Goal: Check status: Check status

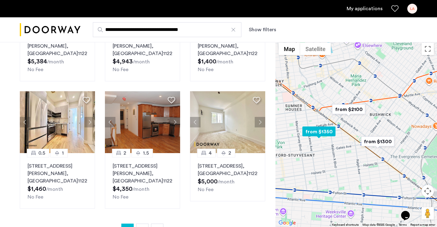
scroll to position [381, 0]
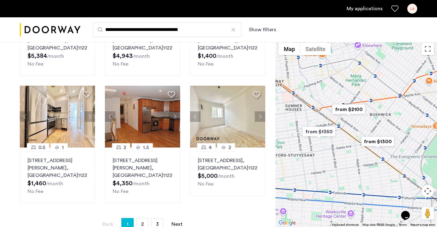
click at [364, 10] on link "My applications" at bounding box center [364, 8] width 36 height 7
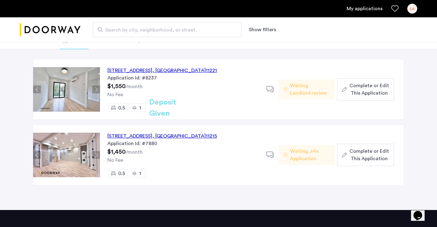
scroll to position [44, 0]
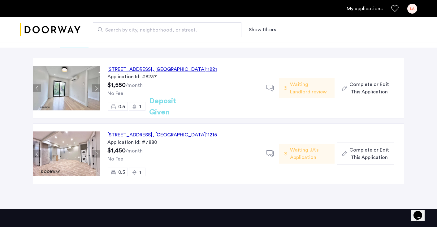
click at [268, 88] on icon at bounding box center [270, 88] width 8 height 8
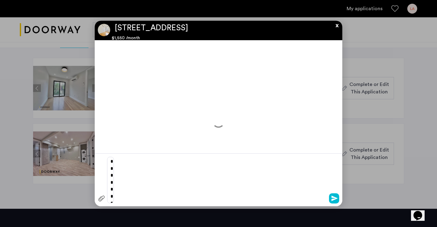
scroll to position [0, 0]
click at [336, 25] on button "x" at bounding box center [335, 24] width 9 height 7
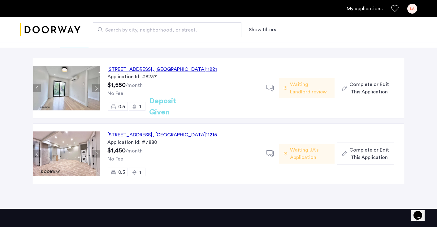
click at [291, 85] on span "Waiting Landlord review" at bounding box center [310, 88] width 40 height 15
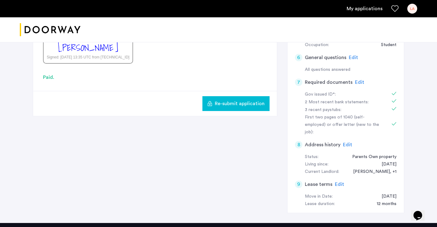
scroll to position [312, 0]
